Goal: Task Accomplishment & Management: Manage account settings

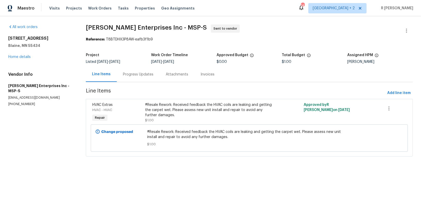
click at [136, 75] on div "Progress Updates" at bounding box center [138, 74] width 30 height 5
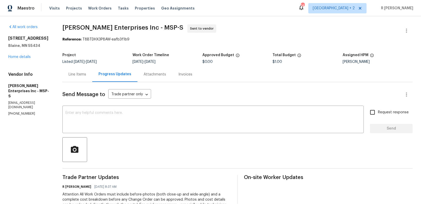
click at [22, 112] on p "[PHONE_NUMBER]" at bounding box center [29, 114] width 42 height 4
click at [22, 112] on p "(763) 568-2974" at bounding box center [29, 114] width 42 height 4
copy p "(763) 568-2974"
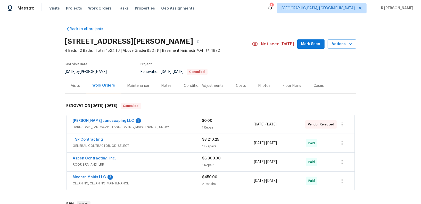
click at [100, 118] on div "Ruiz Landscaping LLC 1 HARDSCAPE_LANDSCAPE, LANDSCAPING_MAINTENANCE, SNOW $0.00…" at bounding box center [211, 124] width 288 height 19
click at [98, 120] on link "Ruiz Landscaping LLC" at bounding box center [103, 121] width 61 height 4
click at [149, 137] on div "TSP Contracting" at bounding box center [137, 140] width 129 height 6
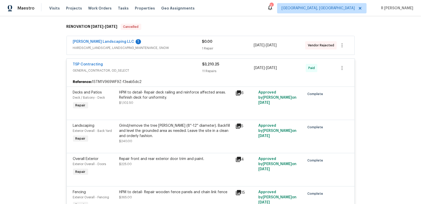
scroll to position [76, 0]
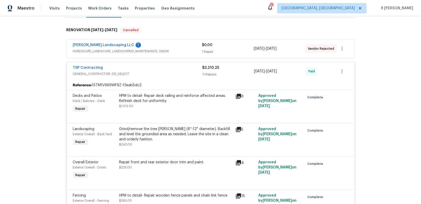
click at [167, 76] on div "TSP Contracting GENERAL_CONTRACTOR, OD_SELECT" at bounding box center [137, 71] width 129 height 12
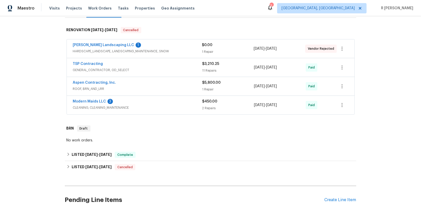
click at [165, 84] on div "Aspen Contracting, Inc." at bounding box center [137, 83] width 129 height 6
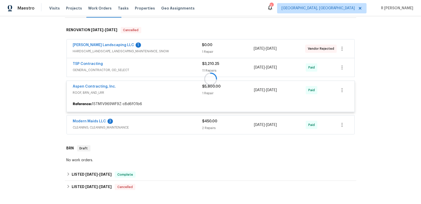
click at [163, 90] on span "ROOF, BRN_AND_LRR" at bounding box center [137, 92] width 129 height 5
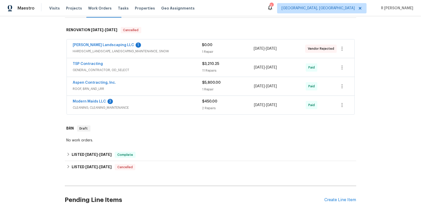
click at [164, 43] on div "Ruiz Landscaping LLC 1" at bounding box center [137, 46] width 129 height 6
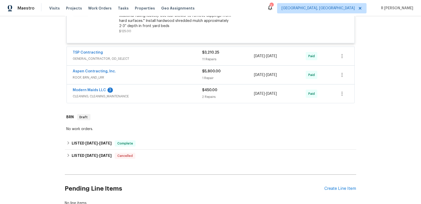
scroll to position [168, 0]
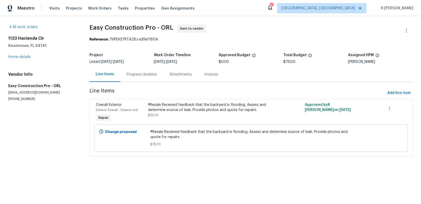
click at [133, 72] on div "Progress Updates" at bounding box center [142, 74] width 30 height 5
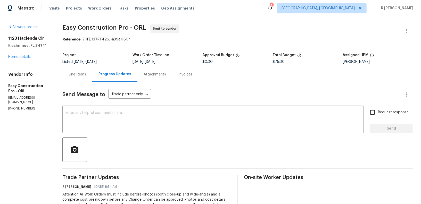
click at [19, 106] on p "(786) 487-8081" at bounding box center [29, 108] width 42 height 4
copy p "(786) 487-8081"
click at [174, 101] on div "Send Message to Trade partner only Trade partner only ​ x ​ Request response Se…" at bounding box center [237, 168] width 350 height 172
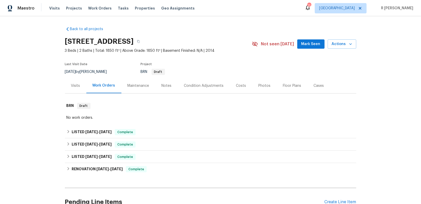
click at [334, 22] on div "Back to all projects 12496 N Starthroat Dr, Marana, AZ 85653 3 Beds | 2 Baths |…" at bounding box center [210, 122] width 291 height 201
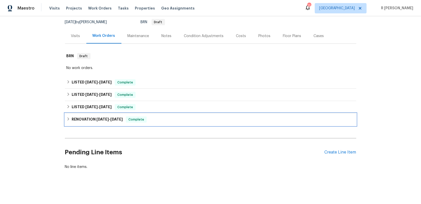
click at [89, 118] on h6 "RENOVATION 5/28/25 - 6/1/25" at bounding box center [97, 120] width 51 height 6
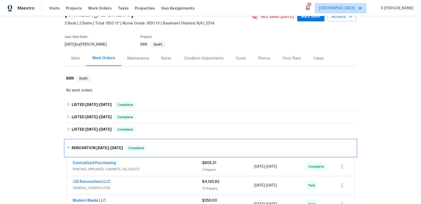
scroll to position [30, 0]
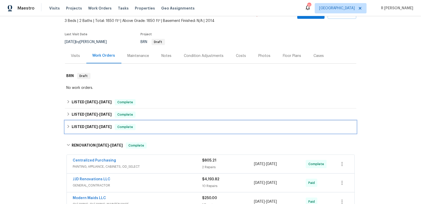
click at [143, 125] on div "LISTED 6/5/25 - 6/6/25 Complete" at bounding box center [211, 127] width 288 height 6
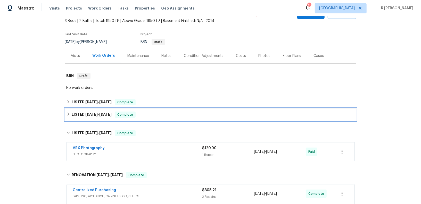
click at [154, 114] on div "LISTED 6/17/25 - 6/17/25 Complete" at bounding box center [211, 115] width 288 height 6
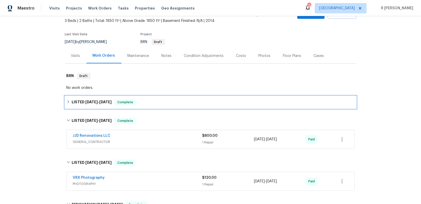
click at [164, 104] on div "LISTED 8/11/25 - 8/13/25 Complete" at bounding box center [211, 102] width 288 height 6
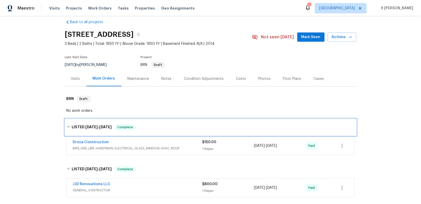
scroll to position [0, 0]
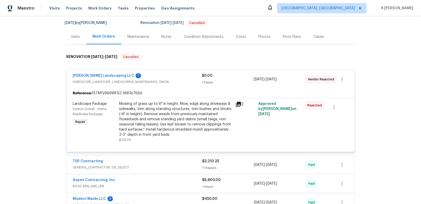
scroll to position [18, 0]
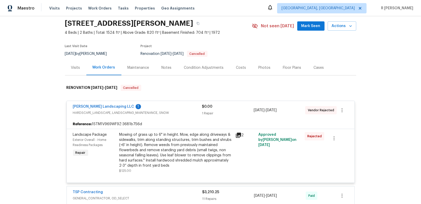
click at [159, 96] on div "Ruiz Landscaping LLC 1 HARDSCAPE_LANDSCAPE, LANDSCAPING_MAINTENANCE, SNOW $0.00…" at bounding box center [210, 170] width 291 height 148
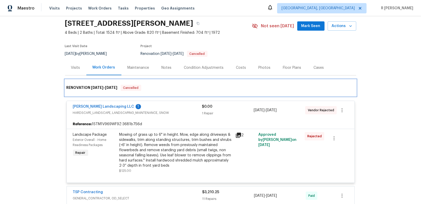
click at [82, 87] on h6 "RENOVATION 3/4/25 - 3/14/25" at bounding box center [92, 88] width 51 height 6
click at [181, 94] on div "RENOVATION 3/4/25 - 3/14/25 Cancelled" at bounding box center [210, 88] width 291 height 16
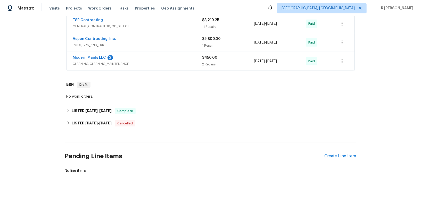
scroll to position [193, 0]
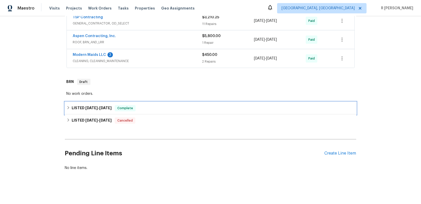
click at [90, 107] on span "8/25/25" at bounding box center [91, 108] width 12 height 4
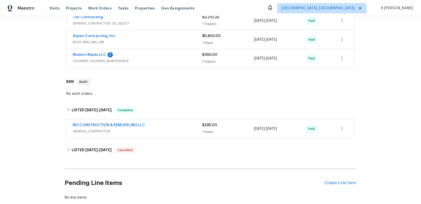
click at [138, 126] on span "MG CONSTRUCTION & REMODELING LLC" at bounding box center [109, 125] width 72 height 5
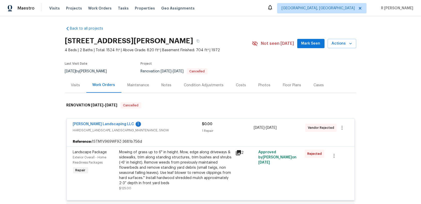
scroll to position [0, 0]
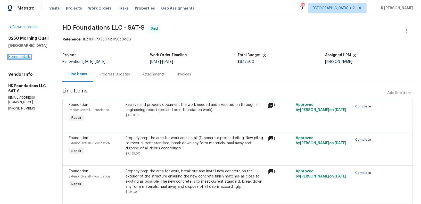
click at [19, 56] on link "Home details" at bounding box center [19, 57] width 22 height 4
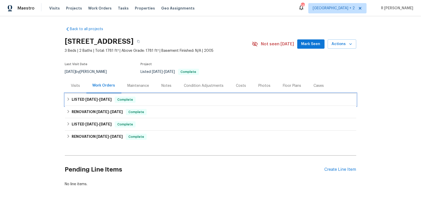
click at [101, 99] on span "8/27/25" at bounding box center [105, 100] width 12 height 4
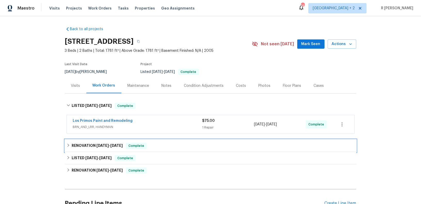
click at [100, 148] on h6 "RENOVATION 7/29/25 - 7/31/25" at bounding box center [97, 146] width 51 height 6
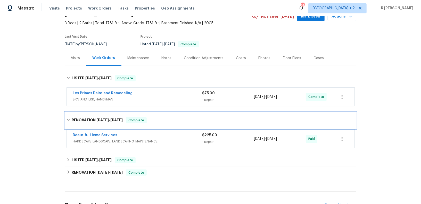
scroll to position [28, 0]
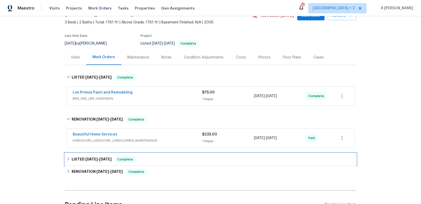
click at [97, 153] on div "LISTED 7/25/25 - 7/26/25 Complete" at bounding box center [210, 159] width 291 height 12
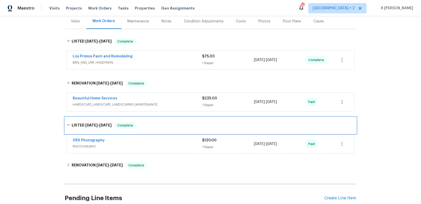
scroll to position [110, 0]
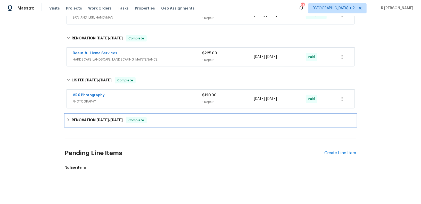
click at [101, 117] on h6 "RENOVATION 7/7/25 - 8/8/25" at bounding box center [97, 120] width 51 height 6
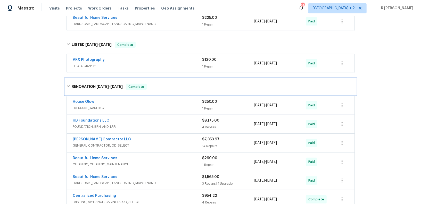
scroll to position [147, 0]
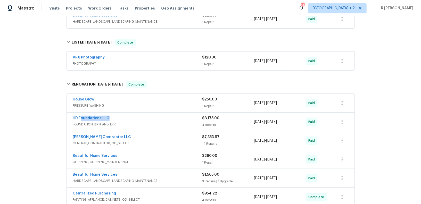
drag, startPoint x: 117, startPoint y: 118, endPoint x: 56, endPoint y: 117, distance: 61.6
click at [56, 117] on div "Back to all projects 3250 Morning Quail, New Braunfels, TX 78130 3 Beds | 2 Bat…" at bounding box center [210, 110] width 421 height 188
copy link "HD Foundations LLC"
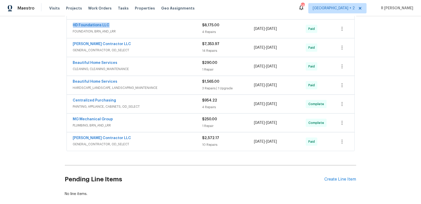
scroll to position [265, 0]
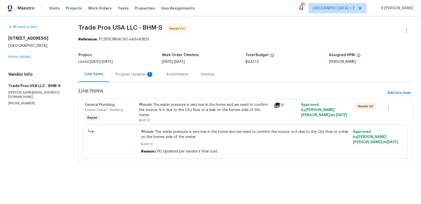
click at [136, 76] on div "Progress Updates 1" at bounding box center [134, 74] width 38 height 5
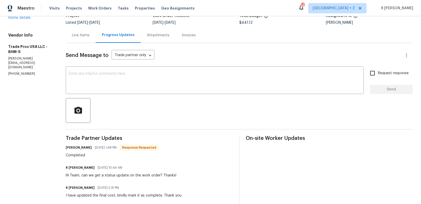
scroll to position [5, 0]
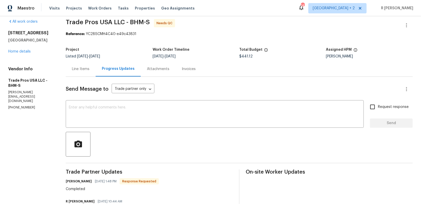
click at [74, 67] on div "Line Items" at bounding box center [81, 69] width 18 height 5
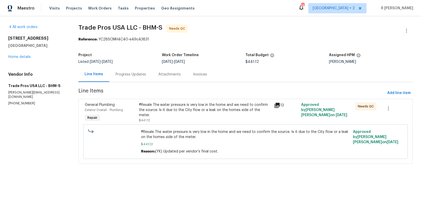
click at [413, 22] on div "All work orders 104 8th St Pleasant Grove, AL 35127 Home details Vendor Info Tr…" at bounding box center [210, 97] width 421 height 162
click at [408, 29] on icon "button" at bounding box center [406, 31] width 6 height 6
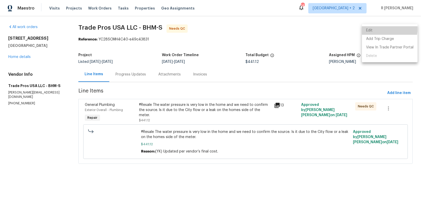
click at [371, 28] on li "Edit" at bounding box center [390, 30] width 56 height 9
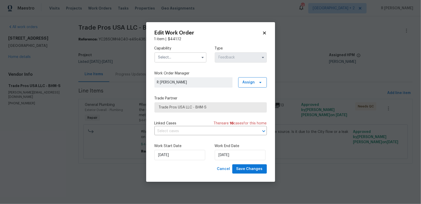
click at [169, 58] on input "text" at bounding box center [180, 57] width 52 height 10
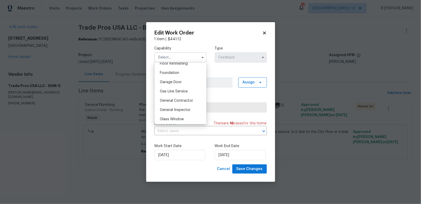
scroll to position [217, 0]
click at [179, 95] on div "General Contractor" at bounding box center [180, 97] width 49 height 9
type input "General Contractor"
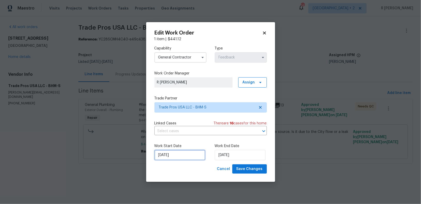
click at [168, 154] on input "04/09/2025" at bounding box center [179, 155] width 51 height 10
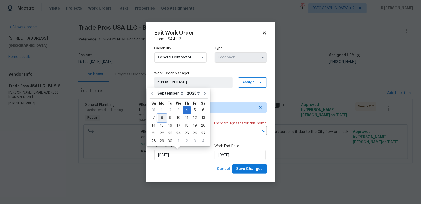
click at [158, 120] on div "8" at bounding box center [162, 117] width 8 height 7
type input "08/09/2025"
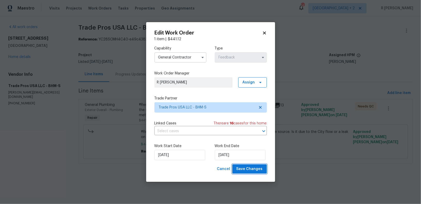
click at [252, 169] on span "Save Changes" at bounding box center [249, 169] width 26 height 6
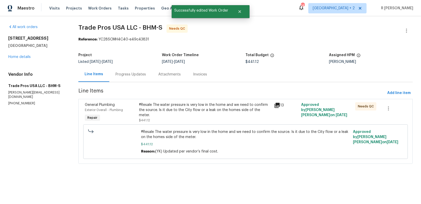
click at [137, 78] on div "Progress Updates" at bounding box center [130, 74] width 43 height 15
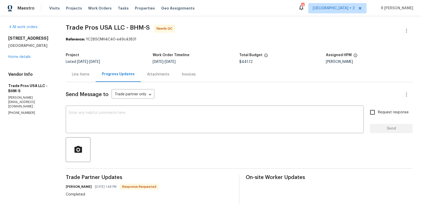
click at [88, 78] on div "Line Items" at bounding box center [81, 74] width 30 height 15
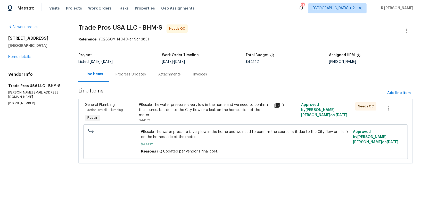
click at [158, 107] on div "#Resale The water pressure is very low in the home and we need to confirm the s…" at bounding box center [205, 109] width 132 height 15
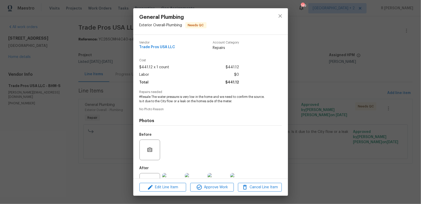
click at [165, 97] on span "#Resale The water pressure is very low in the home and we need to confirm the s…" at bounding box center [203, 99] width 128 height 9
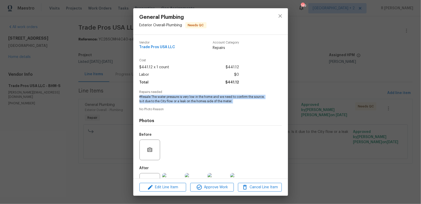
click at [165, 97] on span "#Resale The water pressure is very low in the home and we need to confirm the s…" at bounding box center [203, 99] width 128 height 9
copy span "#Resale The water pressure is very low in the home and we need to confirm the s…"
click at [281, 16] on icon "close" at bounding box center [280, 16] width 6 height 6
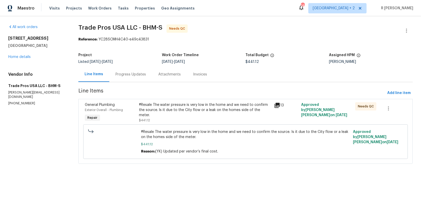
click at [138, 77] on div "Progress Updates" at bounding box center [130, 74] width 30 height 5
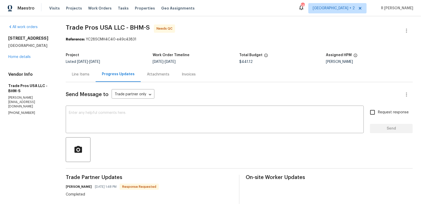
click at [70, 73] on div "Line Items" at bounding box center [81, 74] width 30 height 15
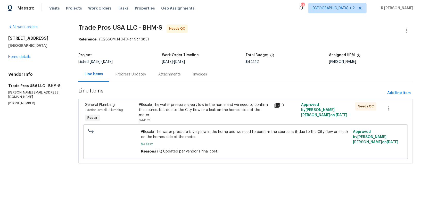
click at [163, 117] on div "#Resale The water pressure is very low in the home and we need to confirm the s…" at bounding box center [205, 112] width 132 height 21
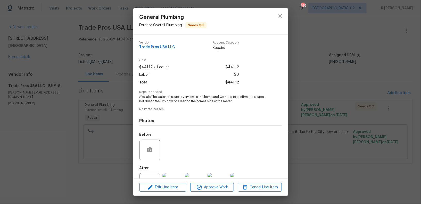
scroll to position [20, 0]
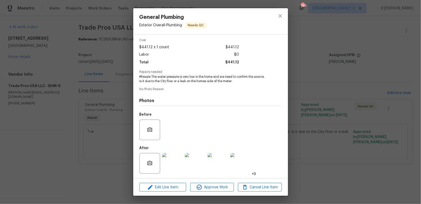
click at [177, 165] on img at bounding box center [172, 163] width 21 height 21
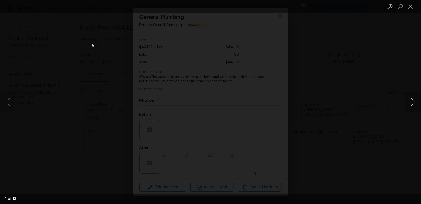
click at [413, 98] on button "Next image" at bounding box center [413, 102] width 15 height 21
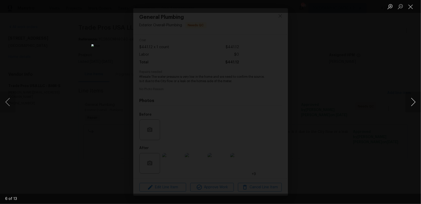
click at [413, 98] on button "Next image" at bounding box center [413, 102] width 15 height 21
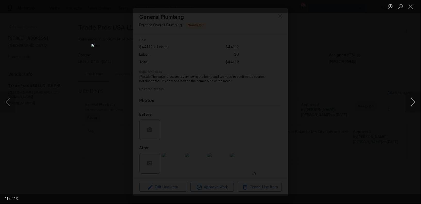
click at [413, 98] on button "Next image" at bounding box center [413, 102] width 15 height 21
click at [413, 108] on button "Next image" at bounding box center [413, 102] width 15 height 21
click at [411, 10] on button "Close lightbox" at bounding box center [411, 6] width 10 height 9
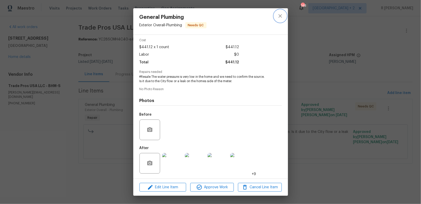
click at [277, 18] on icon "close" at bounding box center [280, 16] width 6 height 6
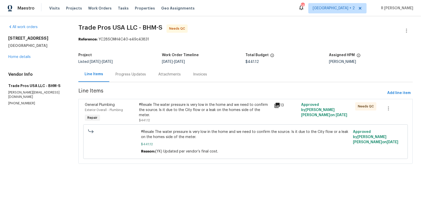
click at [121, 72] on div "Progress Updates" at bounding box center [130, 74] width 30 height 5
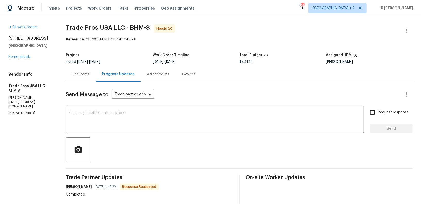
click at [71, 70] on div "Line Items" at bounding box center [81, 74] width 30 height 15
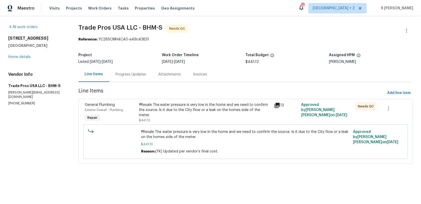
click at [162, 110] on div "#Resale The water pressure is very low in the home and we need to confirm the s…" at bounding box center [205, 109] width 132 height 15
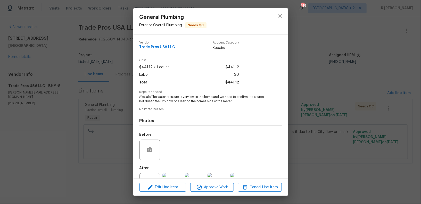
scroll to position [20, 0]
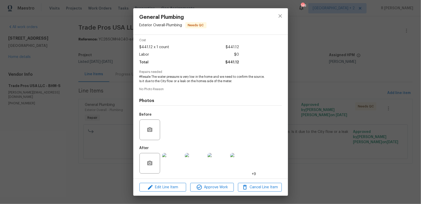
click at [173, 159] on img at bounding box center [172, 163] width 21 height 21
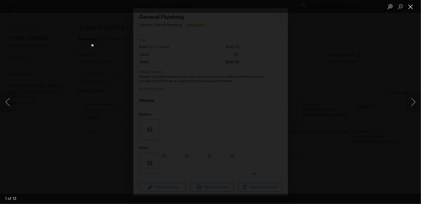
click at [413, 10] on button "Close lightbox" at bounding box center [411, 6] width 10 height 9
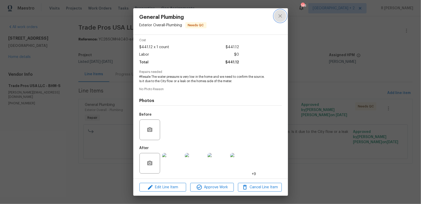
click at [277, 14] on button "close" at bounding box center [280, 16] width 12 height 12
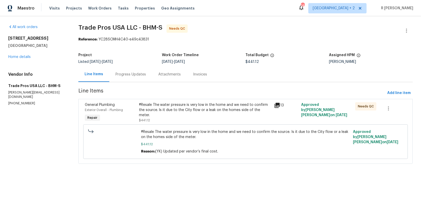
click at [124, 79] on div "Progress Updates" at bounding box center [130, 74] width 43 height 15
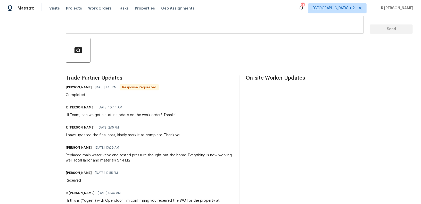
scroll to position [128, 0]
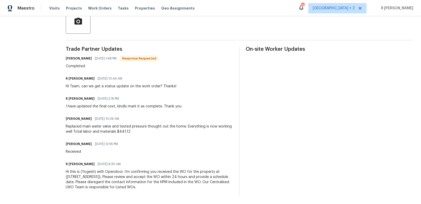
click at [130, 135] on div "Trade Partner Updates Trevor Davidson 09/08/2025 1:48 PM Response Requested Com…" at bounding box center [149, 122] width 167 height 150
click at [132, 134] on div "Trade Partner Updates Trevor Davidson 09/08/2025 1:48 PM Response Requested Com…" at bounding box center [149, 122] width 167 height 150
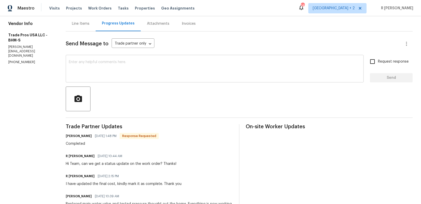
scroll to position [0, 0]
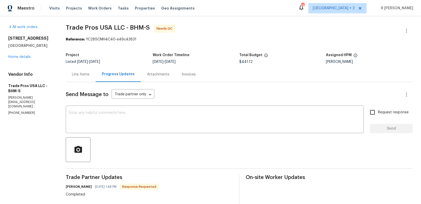
click at [78, 74] on div "Line Items" at bounding box center [81, 74] width 18 height 5
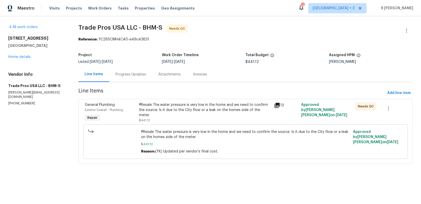
click at [166, 113] on div "#Resale The water pressure is very low in the home and we need to confirm the s…" at bounding box center [205, 112] width 132 height 21
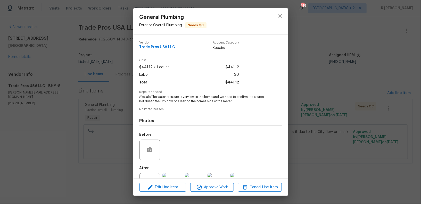
scroll to position [20, 0]
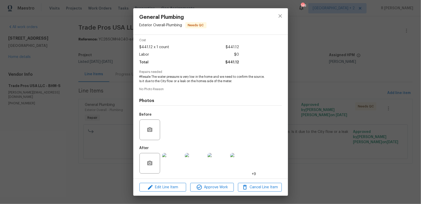
click at [167, 161] on img at bounding box center [172, 163] width 21 height 21
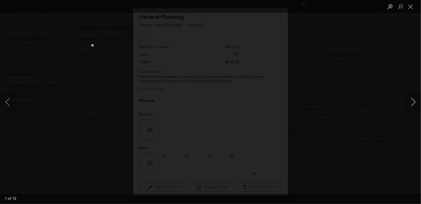
click at [418, 100] on button "Next image" at bounding box center [413, 102] width 15 height 21
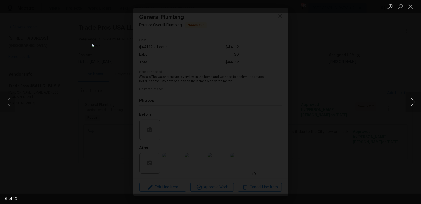
click at [411, 98] on button "Next image" at bounding box center [413, 102] width 15 height 21
click at [413, 3] on button "Close lightbox" at bounding box center [411, 6] width 10 height 9
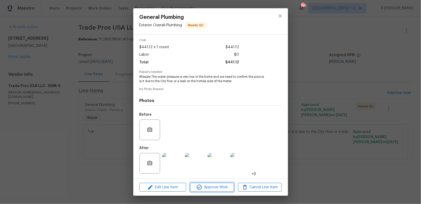
click at [221, 184] on button "Approve Work" at bounding box center [212, 187] width 44 height 9
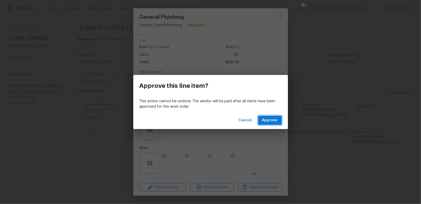
click at [267, 117] on button "Approve" at bounding box center [270, 121] width 24 height 10
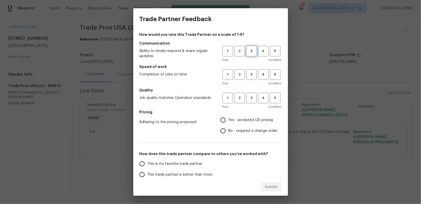
click at [251, 52] on span "3" at bounding box center [252, 51] width 10 height 6
click at [256, 84] on div "Poor Excellent" at bounding box center [251, 83] width 59 height 5
click at [255, 75] on span "3" at bounding box center [252, 75] width 10 height 6
click at [254, 96] on span "3" at bounding box center [252, 98] width 10 height 6
click at [237, 133] on span "No - required a change order" at bounding box center [252, 130] width 49 height 5
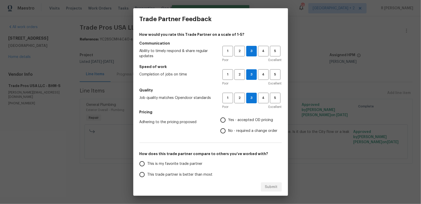
click at [228, 133] on input "No - required a change order" at bounding box center [223, 131] width 11 height 11
radio input "true"
click at [184, 171] on label "This trade partner is better than most" at bounding box center [177, 174] width 81 height 11
click at [147, 171] on input "This trade partner is better than most" at bounding box center [142, 174] width 11 height 11
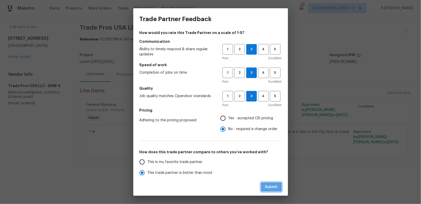
click at [275, 189] on span "Submit" at bounding box center [271, 187] width 13 height 6
radio input "true"
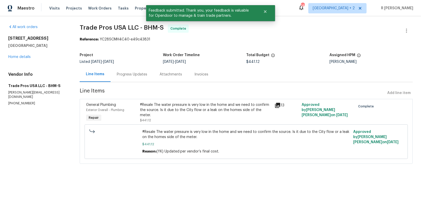
click at [125, 65] on div "Project Listed 9/4/2025 - 9/8/2025 Work Order Timeline 9/8/2025 - 9/8/2025 Tota…" at bounding box center [246, 58] width 333 height 16
click at [137, 77] on div "Progress Updates" at bounding box center [132, 74] width 30 height 5
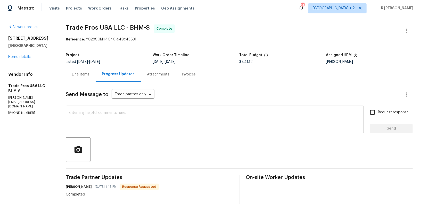
click at [180, 120] on textarea at bounding box center [215, 120] width 292 height 18
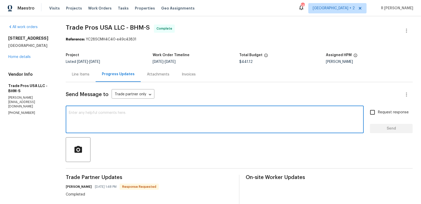
paste textarea "Hi Team, the work order has been approved. Kindly upload the detailed invoice. …"
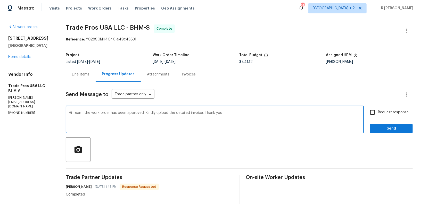
type textarea "Hi Team, the work order has been approved. Kindly upload the detailed invoice. …"
click at [390, 112] on span "Request response" at bounding box center [393, 112] width 31 height 5
click at [378, 112] on input "Request response" at bounding box center [372, 112] width 11 height 11
checkbox input "true"
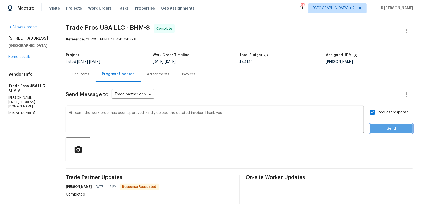
click at [389, 129] on span "Send" at bounding box center [391, 129] width 35 height 6
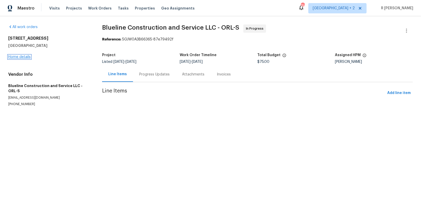
click at [25, 58] on link "Home details" at bounding box center [19, 57] width 22 height 4
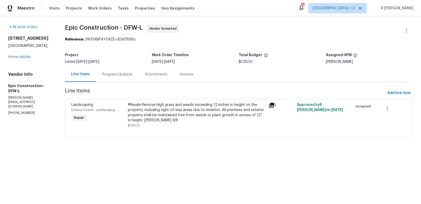
click at [153, 109] on div "#Resale Remove High grass and weeds exceeding 12 inches in height on the proper…" at bounding box center [197, 112] width 138 height 21
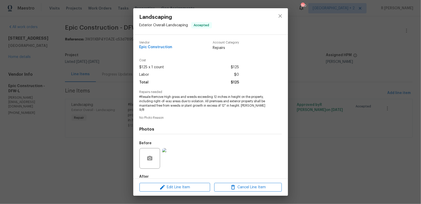
click at [161, 103] on span "#Resale Remove High grass and weeds exceeding 12 inches in height on the proper…" at bounding box center [203, 103] width 128 height 17
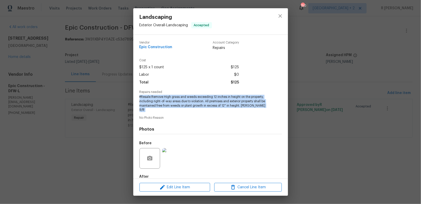
click at [161, 103] on span "#Resale Remove High grass and weeds exceeding 12 inches in height on the proper…" at bounding box center [203, 103] width 128 height 17
copy span "#Resale Remove High grass and weeds exceeding 12 inches in height on the proper…"
click at [283, 19] on button "close" at bounding box center [280, 16] width 12 height 12
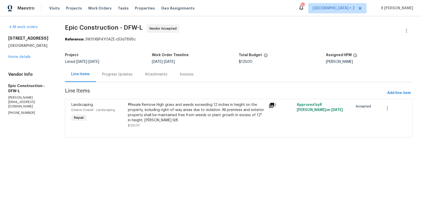
click at [119, 74] on div "Progress Updates" at bounding box center [117, 74] width 30 height 5
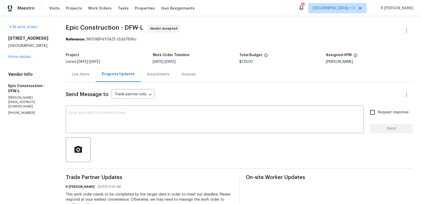
click at [90, 75] on div "Line Items" at bounding box center [81, 74] width 30 height 15
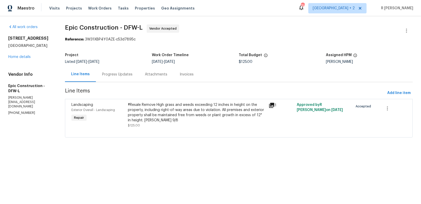
click at [167, 134] on div at bounding box center [238, 131] width 335 height 6
click at [165, 116] on div "#Resale Remove High grass and weeds exceeding 12 inches in height on the proper…" at bounding box center [197, 112] width 138 height 21
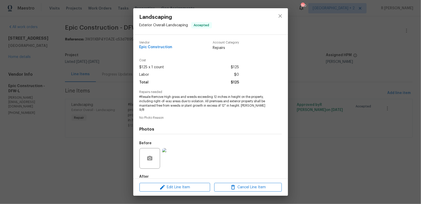
scroll to position [25, 0]
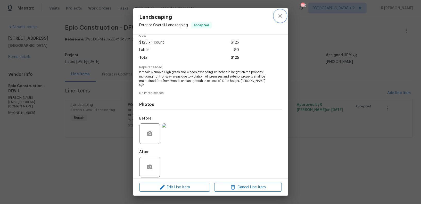
click at [283, 16] on icon "close" at bounding box center [280, 16] width 6 height 6
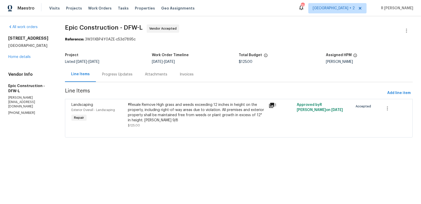
click at [129, 78] on div "Progress Updates" at bounding box center [117, 74] width 43 height 15
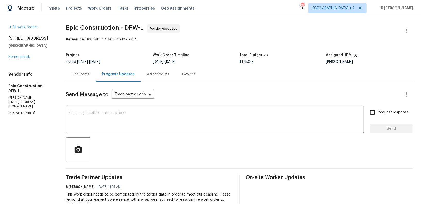
click at [73, 70] on div "Line Items" at bounding box center [81, 74] width 30 height 15
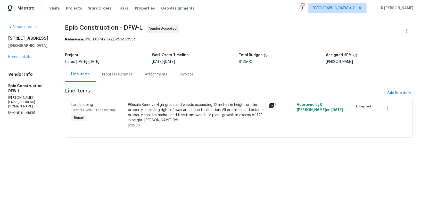
click at [20, 111] on p "[PHONE_NUMBER]" at bounding box center [30, 113] width 44 height 4
copy p "[PHONE_NUMBER]"
click at [402, 27] on button "button" at bounding box center [406, 30] width 12 height 12
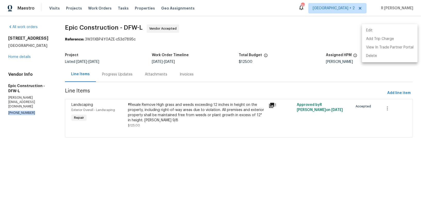
click at [380, 27] on li "Edit" at bounding box center [390, 30] width 56 height 9
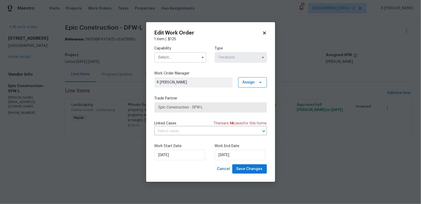
click at [183, 57] on input "text" at bounding box center [180, 57] width 52 height 10
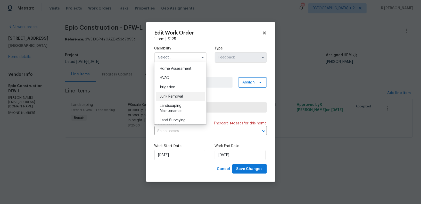
scroll to position [302, 0]
click at [178, 106] on span "Landscaping Maintenance" at bounding box center [171, 107] width 22 height 9
type input "Landscaping Maintenance"
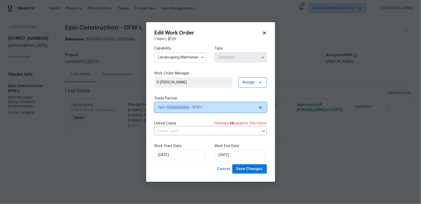
click at [178, 106] on span "Epic Construction - DFW-L" at bounding box center [207, 107] width 96 height 5
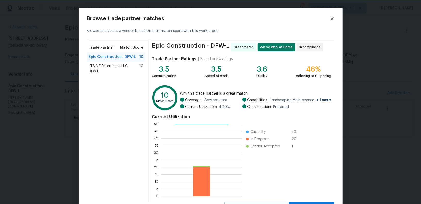
scroll to position [1, 0]
click at [330, 20] on icon at bounding box center [332, 18] width 5 height 5
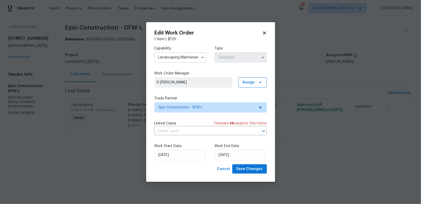
click at [263, 34] on icon at bounding box center [264, 32] width 3 height 3
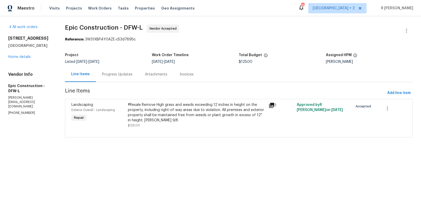
click at [119, 73] on div "Progress Updates" at bounding box center [117, 74] width 30 height 5
